Goal: Transaction & Acquisition: Book appointment/travel/reservation

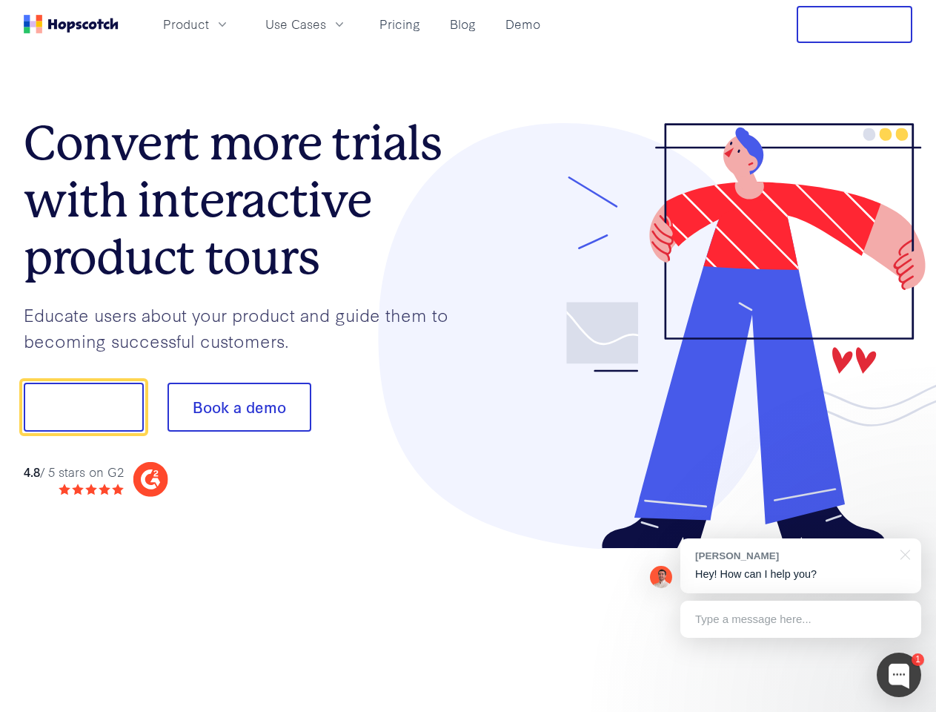
click at [469, 356] on div at bounding box center [691, 336] width 445 height 426
click at [209, 24] on span "Product" at bounding box center [186, 24] width 46 height 19
click at [326, 24] on span "Use Cases" at bounding box center [295, 24] width 61 height 19
click at [855, 24] on button "Free Trial" at bounding box center [855, 24] width 116 height 37
click at [83, 407] on button "Show me!" at bounding box center [84, 407] width 120 height 49
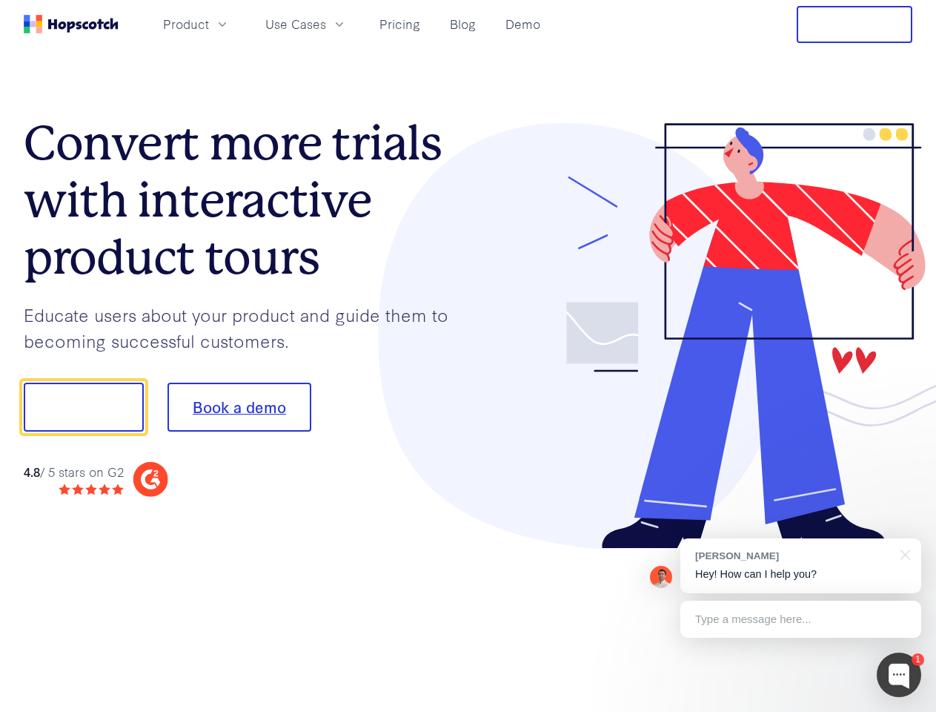
click at [239, 407] on button "Book a demo" at bounding box center [240, 407] width 144 height 49
click at [899, 675] on div at bounding box center [899, 674] width 44 height 44
click at [801, 566] on div "[PERSON_NAME] Hey! How can I help you?" at bounding box center [801, 565] width 241 height 55
click at [903, 711] on div "1 [PERSON_NAME] Hey! How can I help you? Type a message here... Free live chat …" at bounding box center [468, 712] width 936 height 0
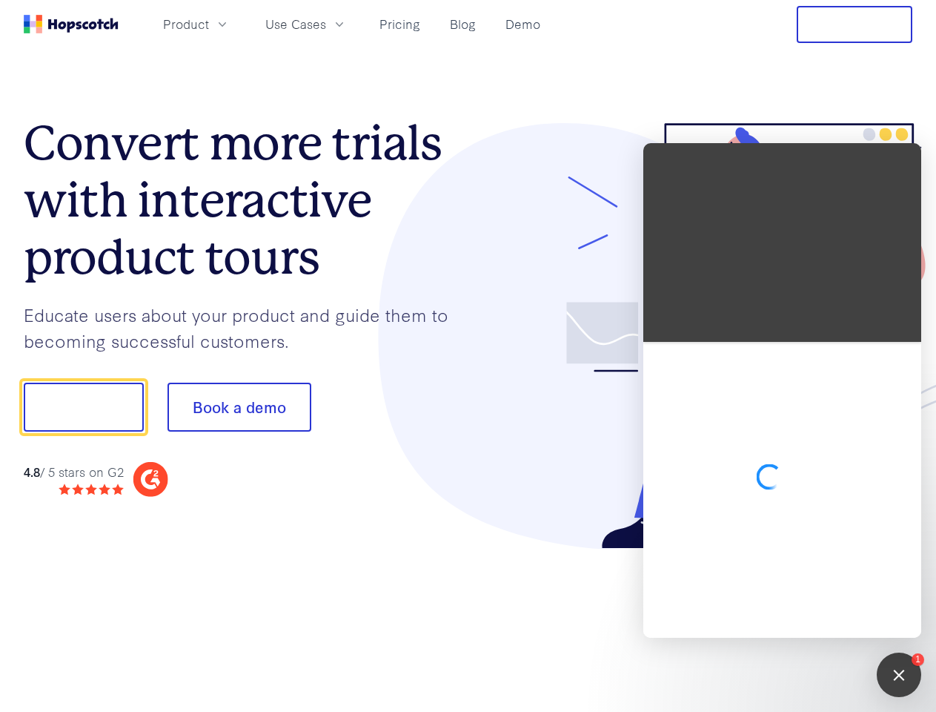
click at [801, 619] on div at bounding box center [783, 390] width 278 height 495
